Goal: Navigation & Orientation: Find specific page/section

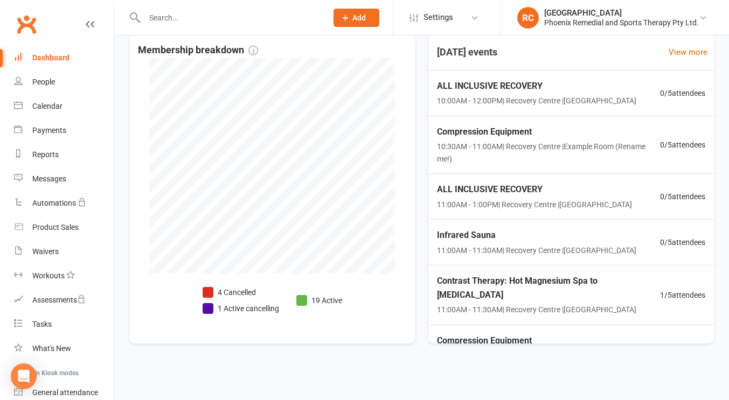
scroll to position [181, 0]
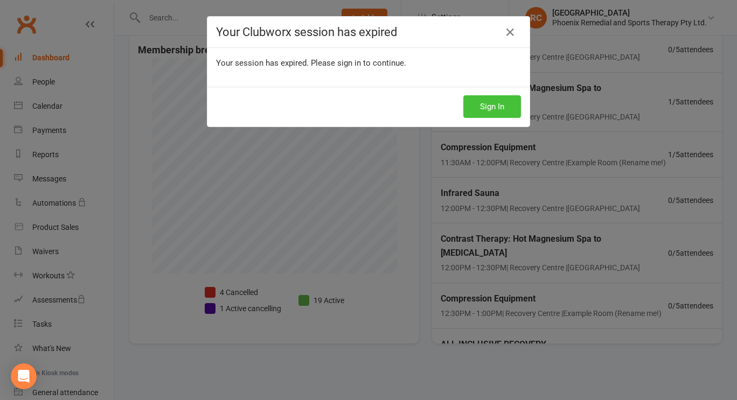
click at [474, 102] on button "Sign In" at bounding box center [492, 106] width 58 height 23
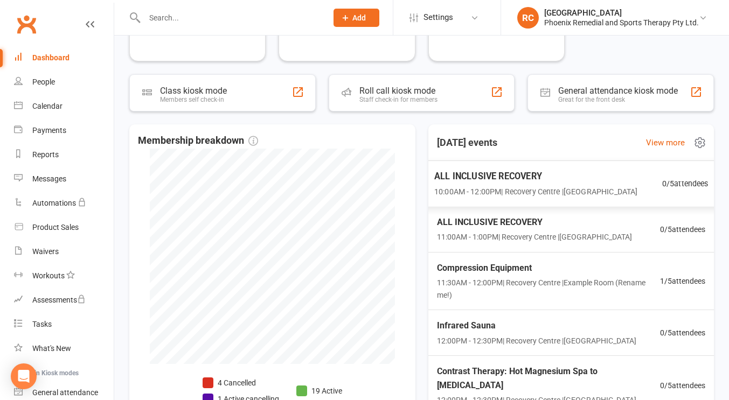
scroll to position [54, 0]
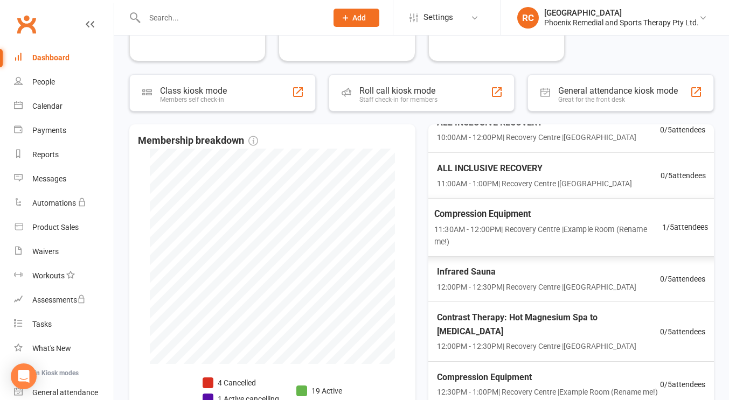
click at [552, 219] on span "Compression Equipment" at bounding box center [548, 214] width 228 height 14
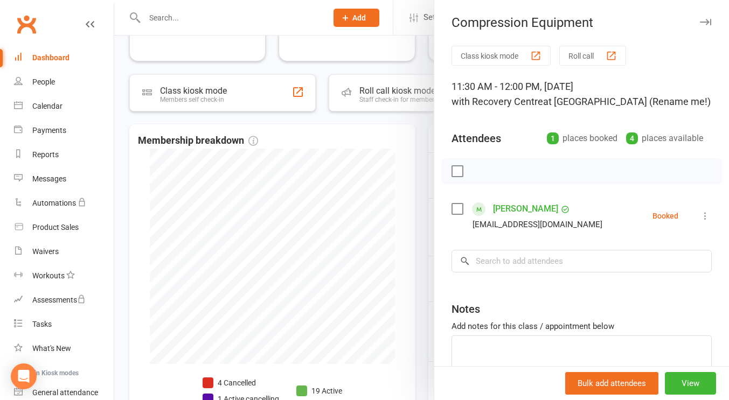
click at [380, 172] on div at bounding box center [421, 200] width 615 height 400
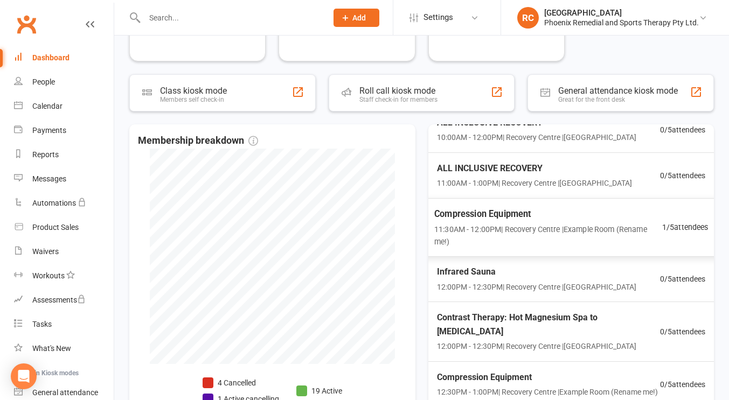
scroll to position [0, 0]
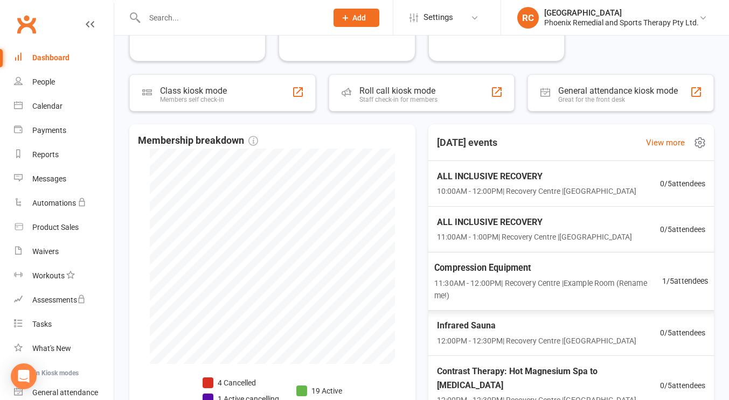
click at [616, 291] on span "11:30AM - 12:00PM | [GEOGRAPHIC_DATA] | Example Room (Rename me!)" at bounding box center [548, 289] width 228 height 25
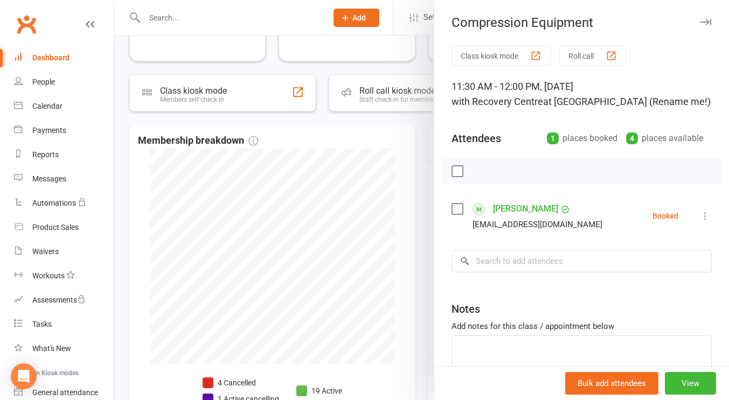
click at [494, 207] on link "[PERSON_NAME]" at bounding box center [525, 208] width 65 height 17
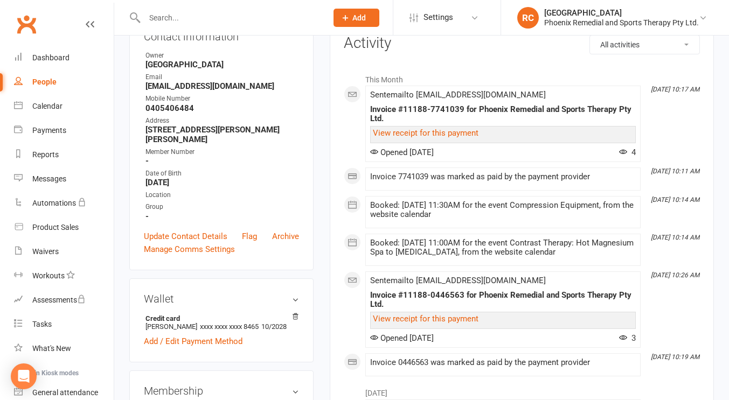
scroll to position [139, 0]
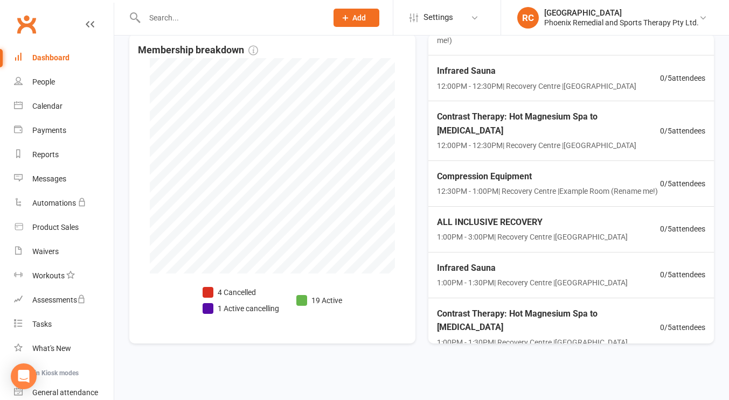
scroll to position [160, 0]
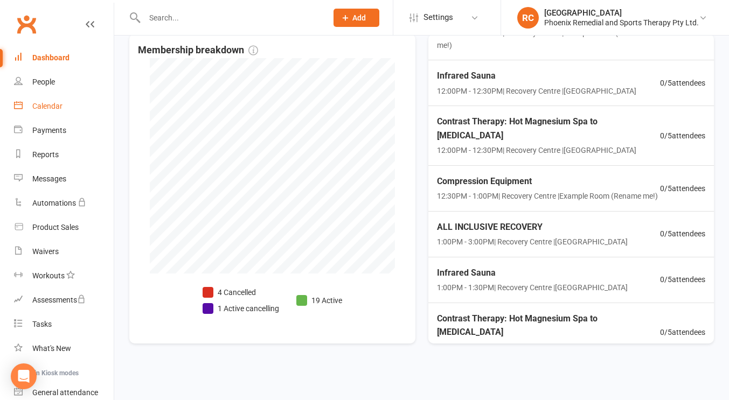
click at [43, 109] on div "Calendar" at bounding box center [47, 106] width 30 height 9
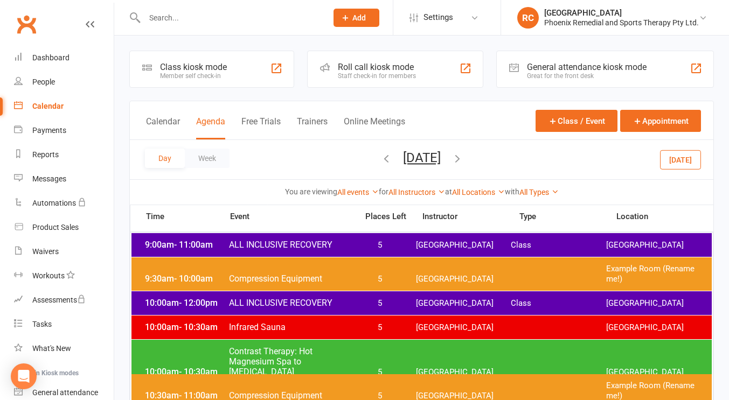
click at [463, 156] on icon "button" at bounding box center [458, 158] width 12 height 12
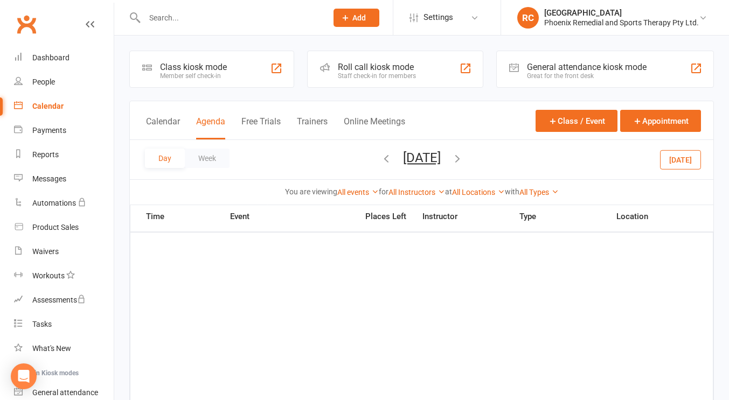
click at [463, 156] on icon "button" at bounding box center [458, 158] width 12 height 12
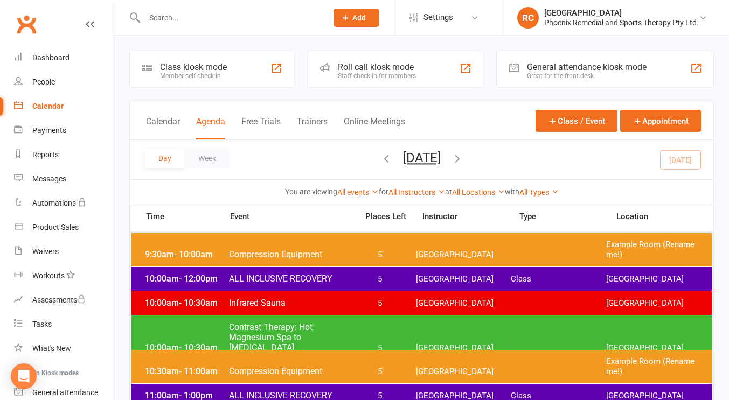
click at [463, 156] on icon "button" at bounding box center [458, 158] width 12 height 12
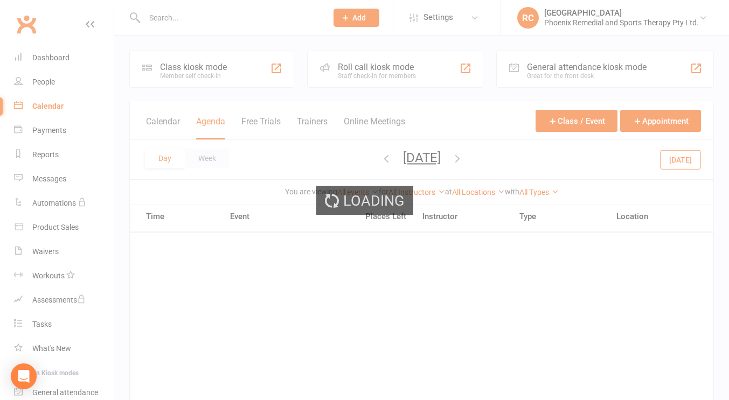
click at [497, 156] on div "Loading" at bounding box center [364, 200] width 729 height 400
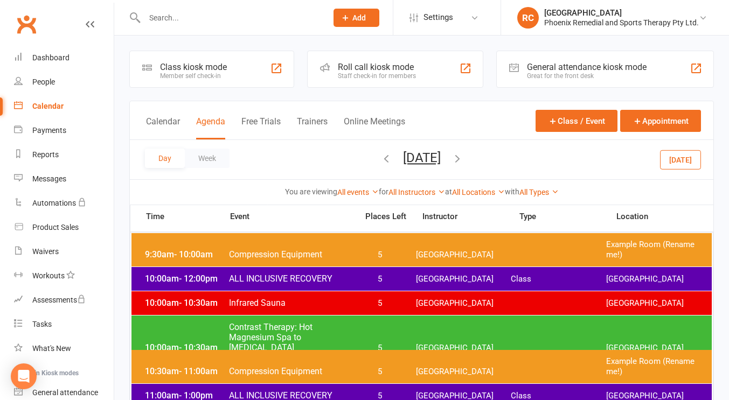
click at [463, 156] on icon "button" at bounding box center [458, 158] width 12 height 12
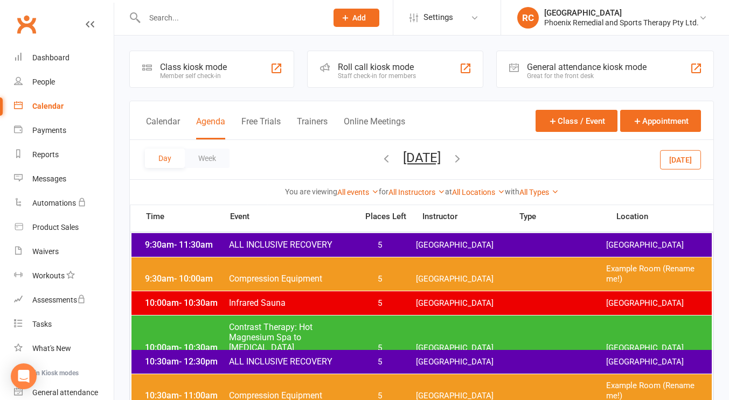
click at [463, 160] on icon "button" at bounding box center [458, 158] width 12 height 12
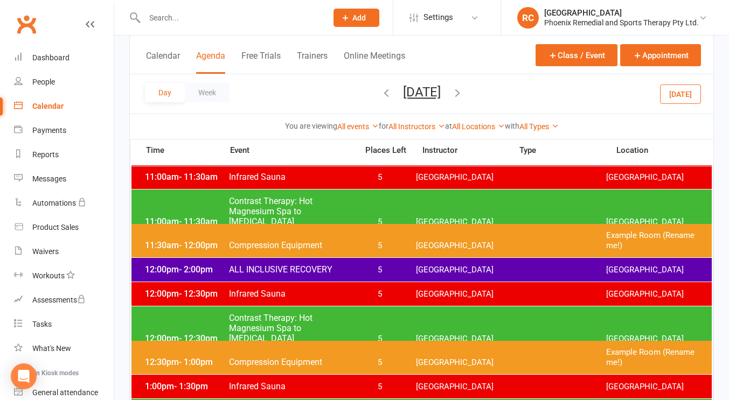
scroll to position [255, 0]
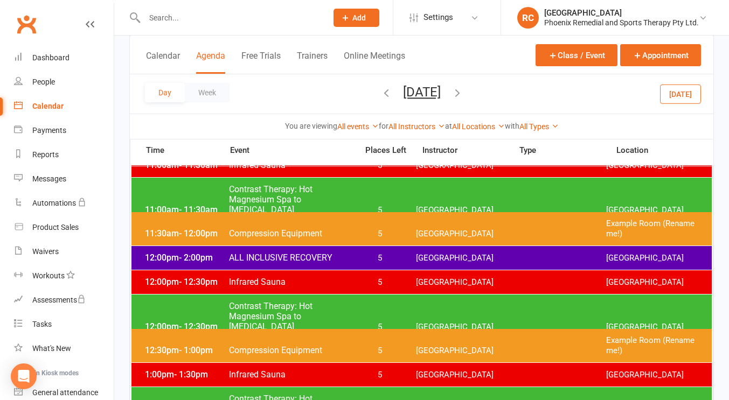
click at [415, 193] on div "11:00am - 11:30am Contrast Therapy: Hot Magnesium Spa to [MEDICAL_DATA] 5 Recov…" at bounding box center [421, 200] width 580 height 44
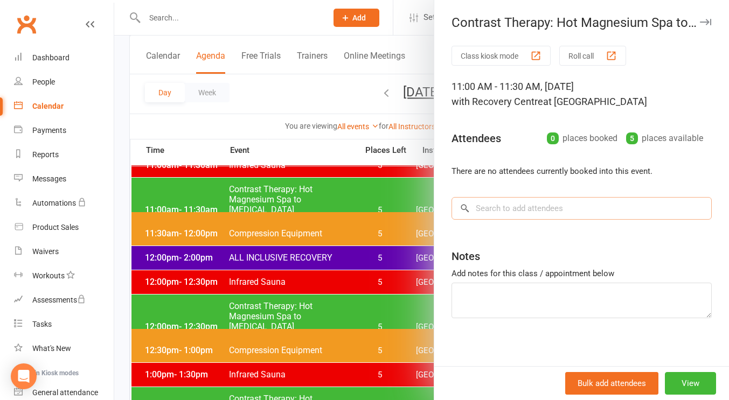
click at [532, 203] on input "search" at bounding box center [582, 208] width 260 height 23
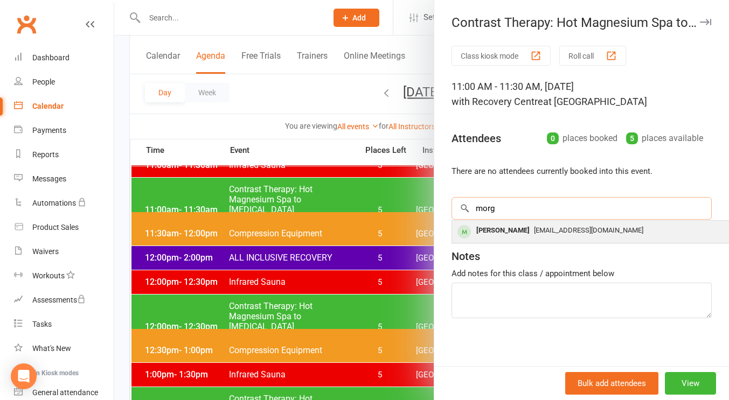
type input "morg"
click at [519, 233] on div "[PERSON_NAME]" at bounding box center [503, 231] width 62 height 16
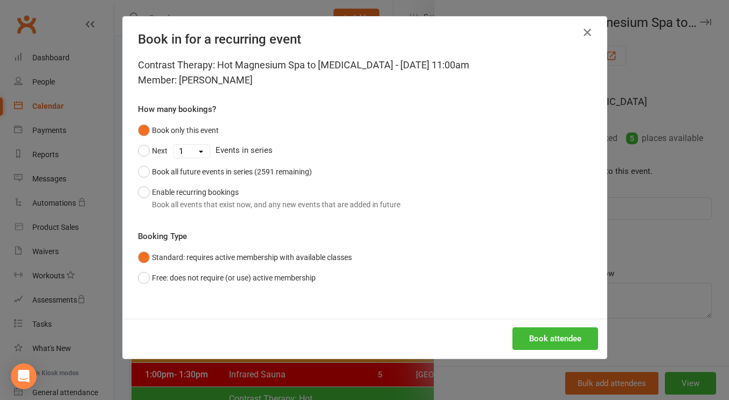
click at [581, 31] on icon "button" at bounding box center [587, 32] width 13 height 13
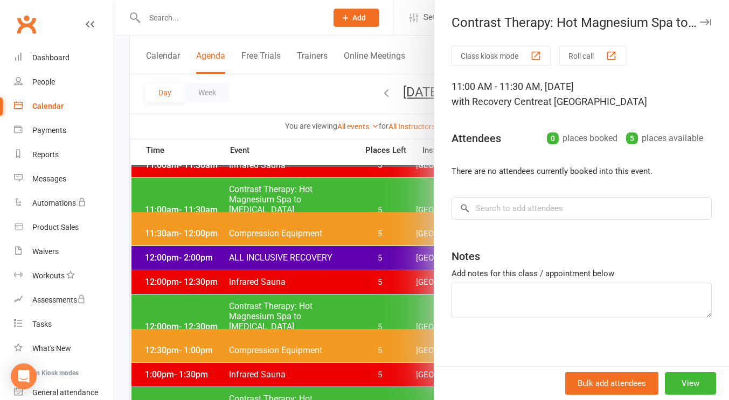
click at [297, 85] on div at bounding box center [421, 200] width 615 height 400
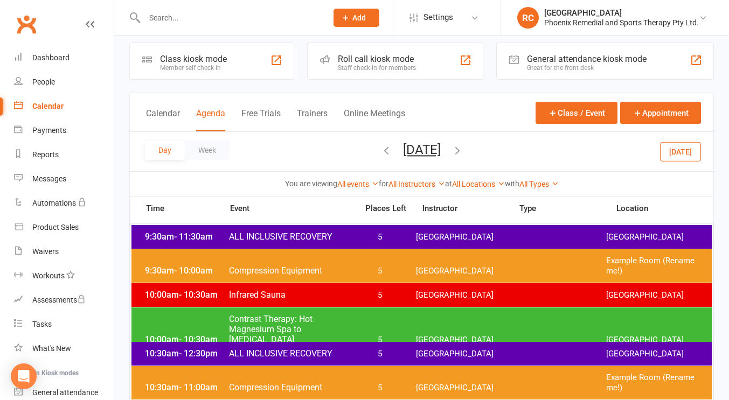
scroll to position [0, 0]
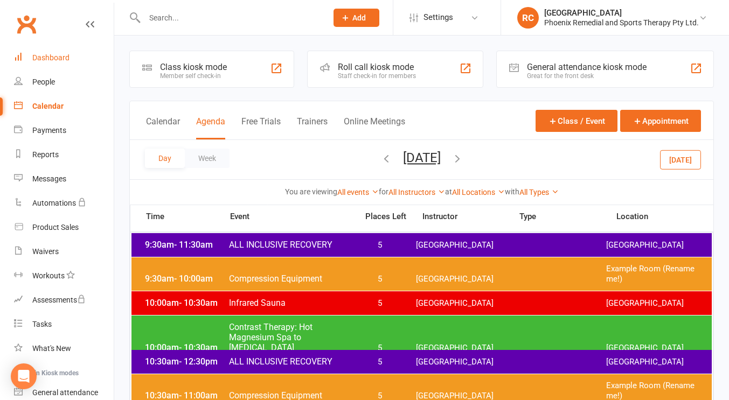
click at [70, 52] on link "Dashboard" at bounding box center [64, 58] width 100 height 24
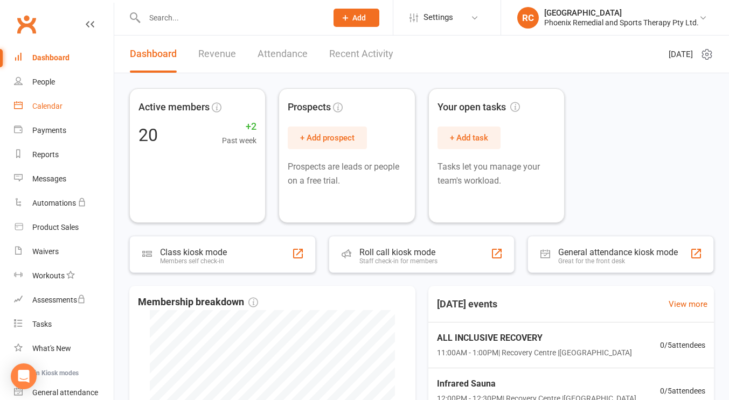
click at [63, 105] on link "Calendar" at bounding box center [64, 106] width 100 height 24
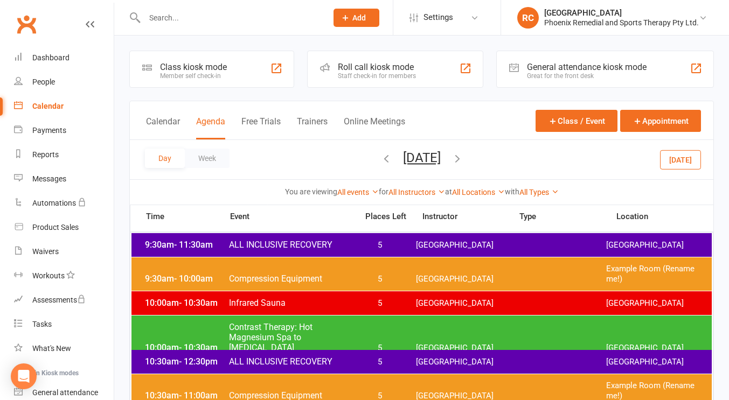
click at [380, 164] on icon "button" at bounding box center [386, 158] width 12 height 12
click at [392, 164] on span "[DATE] [DATE] Sun Mon Tue Wed Thu Fri Sat 28 29 30 01 02 03 04 05 06 07 08 09 1…" at bounding box center [421, 159] width 59 height 19
click at [380, 161] on icon "button" at bounding box center [386, 158] width 12 height 12
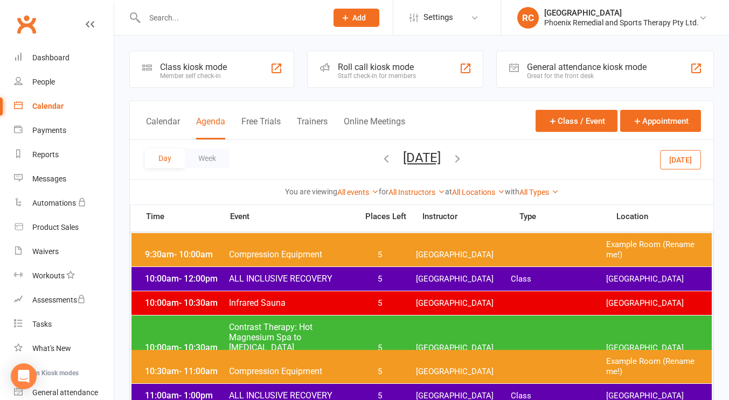
click at [380, 161] on icon "button" at bounding box center [386, 158] width 12 height 12
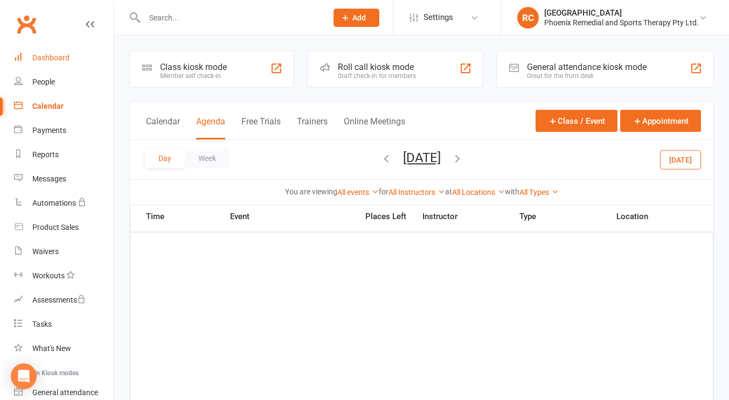
click at [51, 65] on link "Dashboard" at bounding box center [64, 58] width 100 height 24
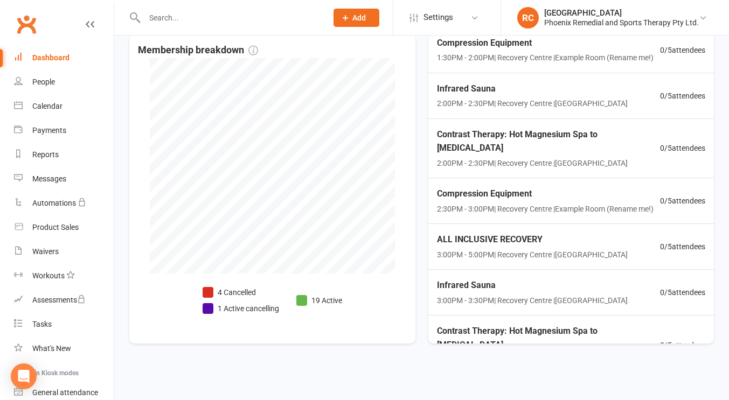
scroll to position [358, 0]
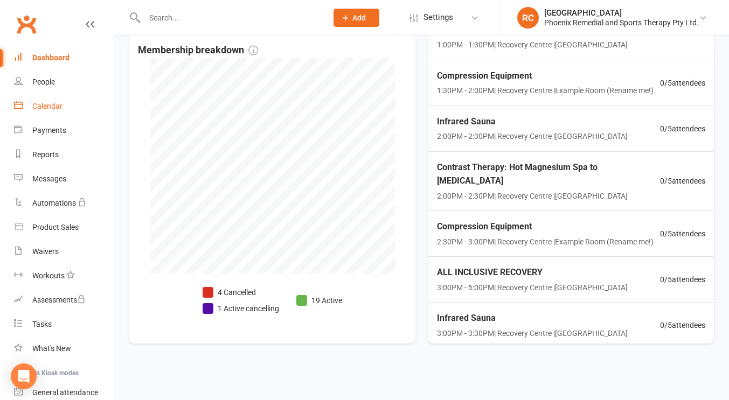
click at [66, 114] on link "Calendar" at bounding box center [64, 106] width 100 height 24
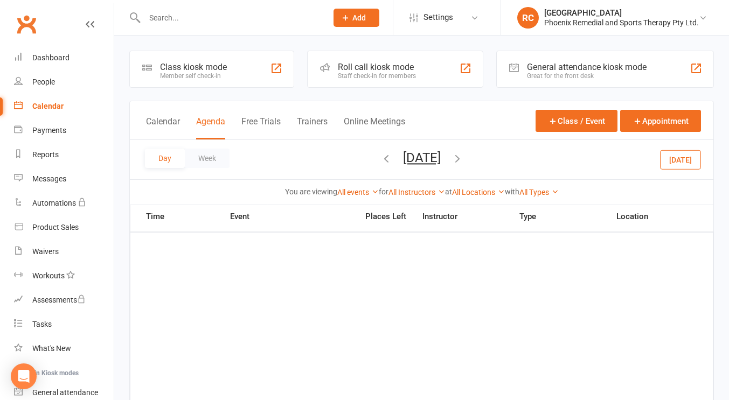
click at [463, 163] on icon "button" at bounding box center [458, 158] width 12 height 12
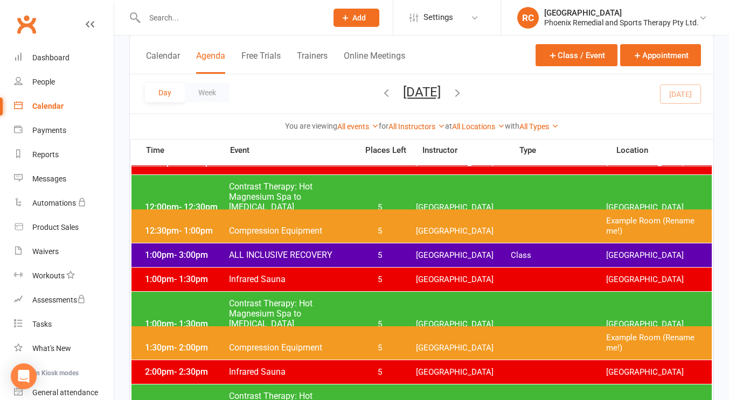
scroll to position [701, 0]
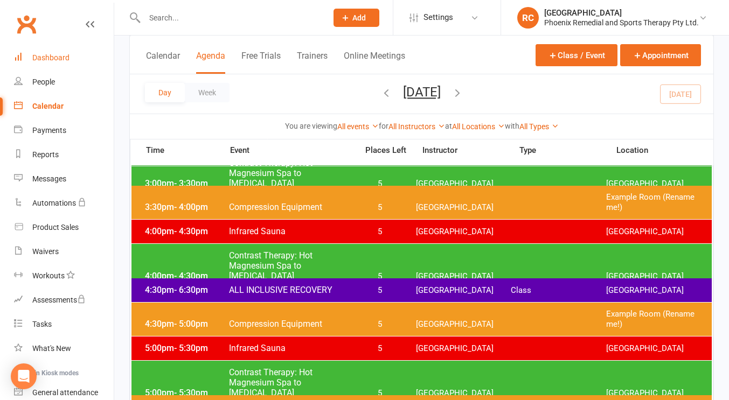
click at [89, 57] on link "Dashboard" at bounding box center [64, 58] width 100 height 24
